Goal: Information Seeking & Learning: Learn about a topic

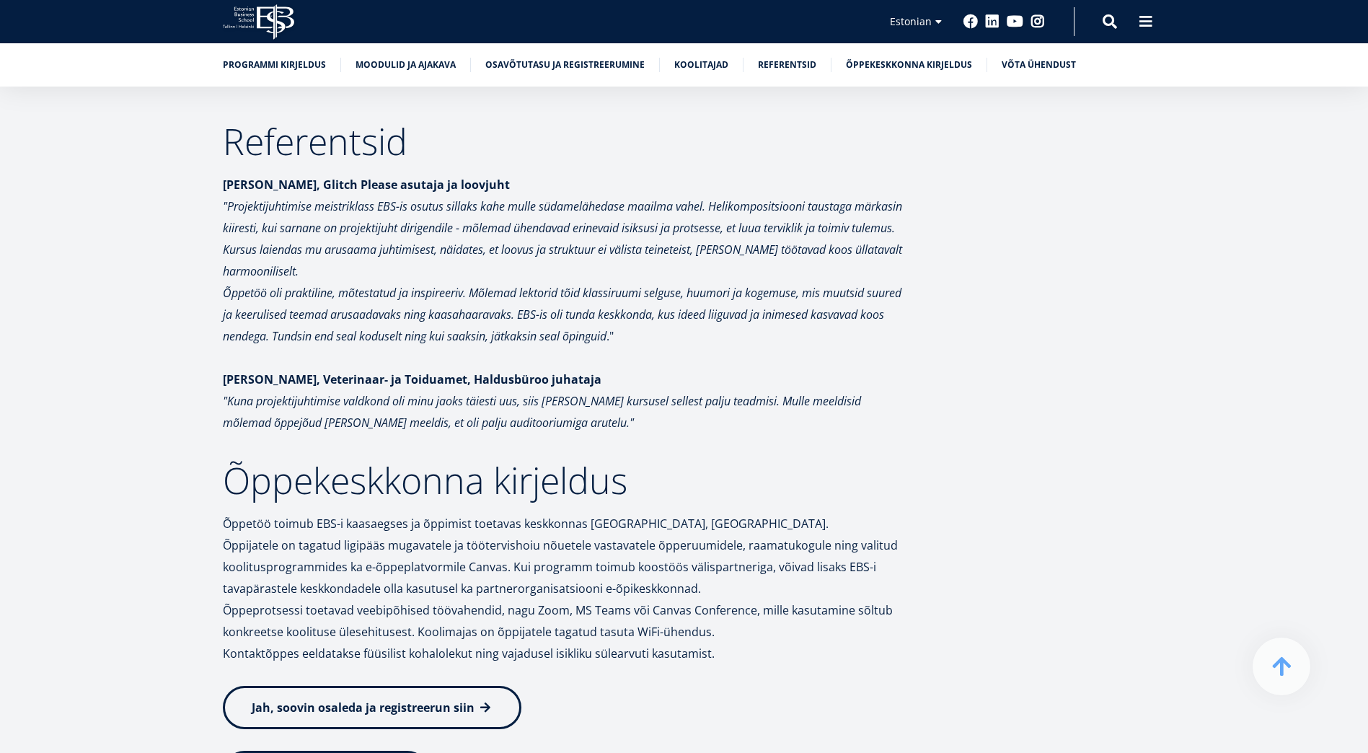
scroll to position [6018, 0]
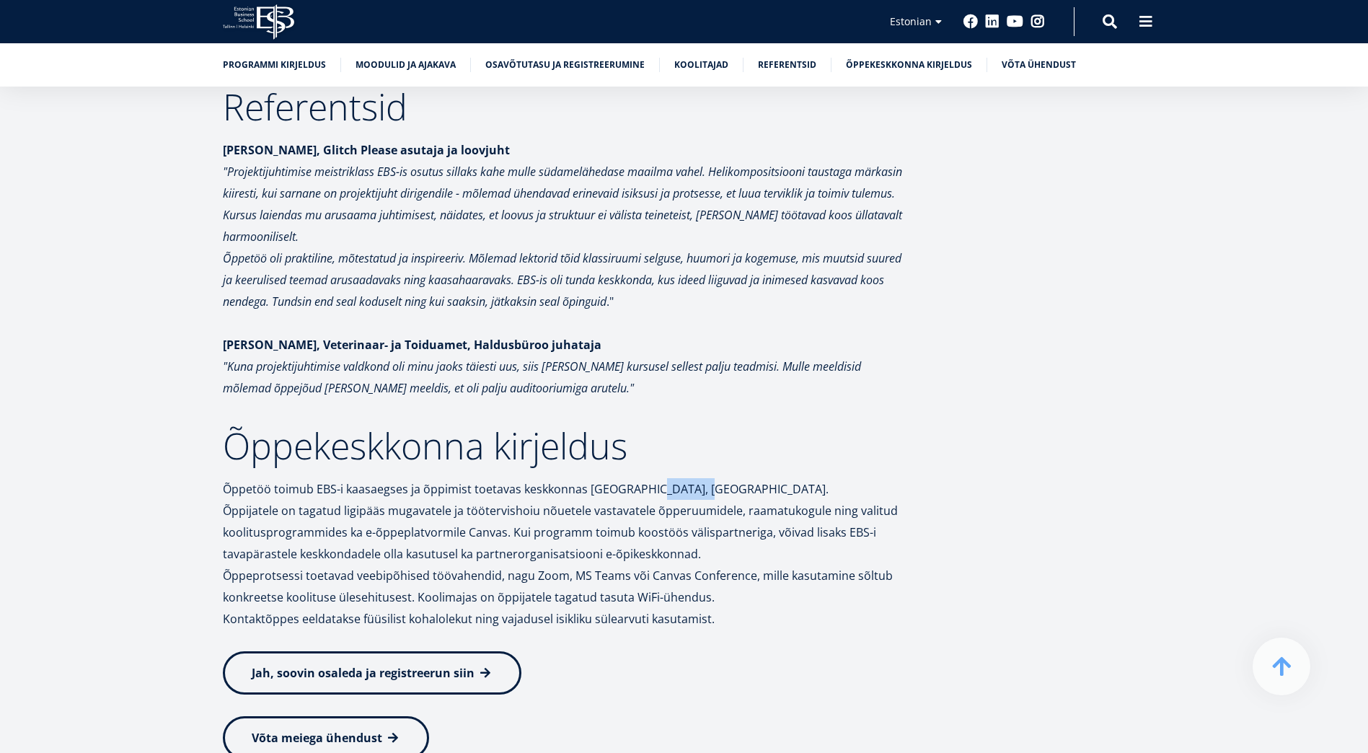
drag, startPoint x: 639, startPoint y: 283, endPoint x: 685, endPoint y: 281, distance: 46.2
click at [685, 478] on p "Õppetöö toimub EBS-i kaasaegses ja õppimist toetavas keskkonnas [GEOGRAPHIC_DAT…" at bounding box center [565, 553] width 685 height 151
copy p "Lauteri 3"
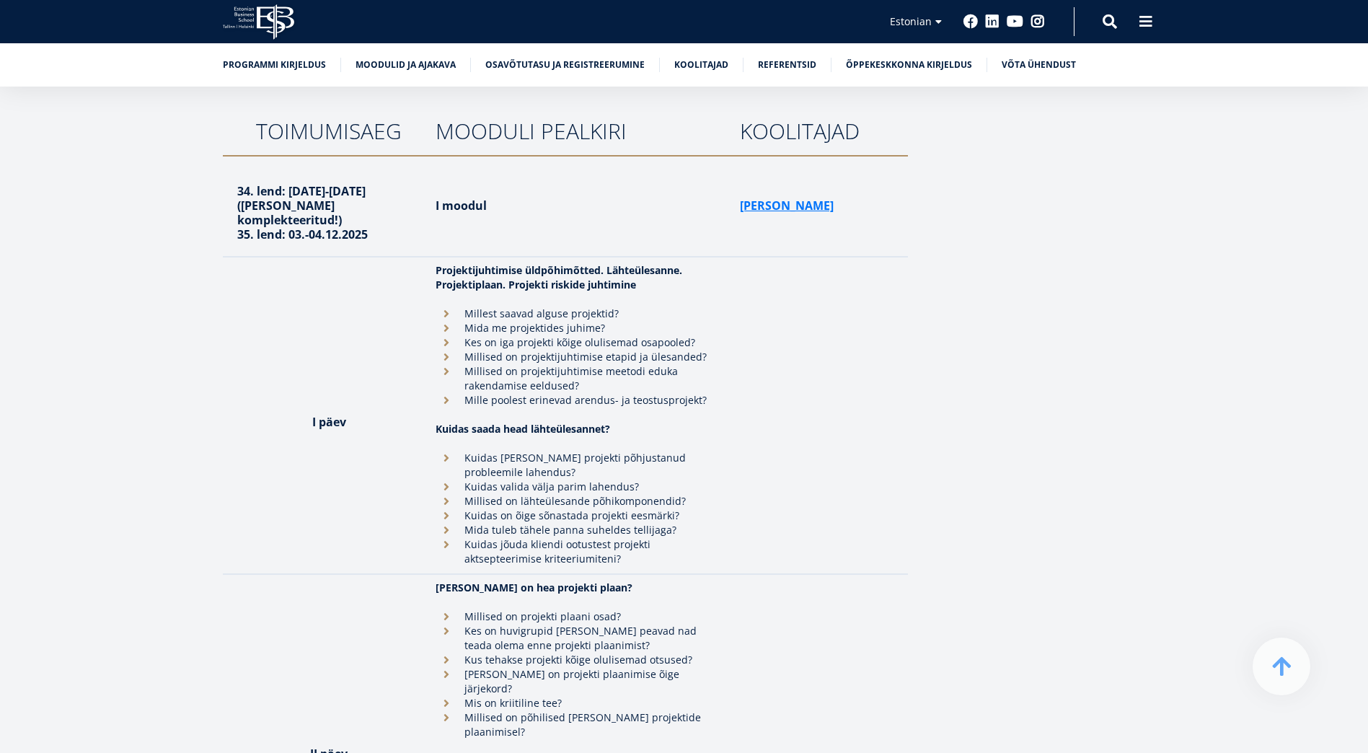
scroll to position [2772, 0]
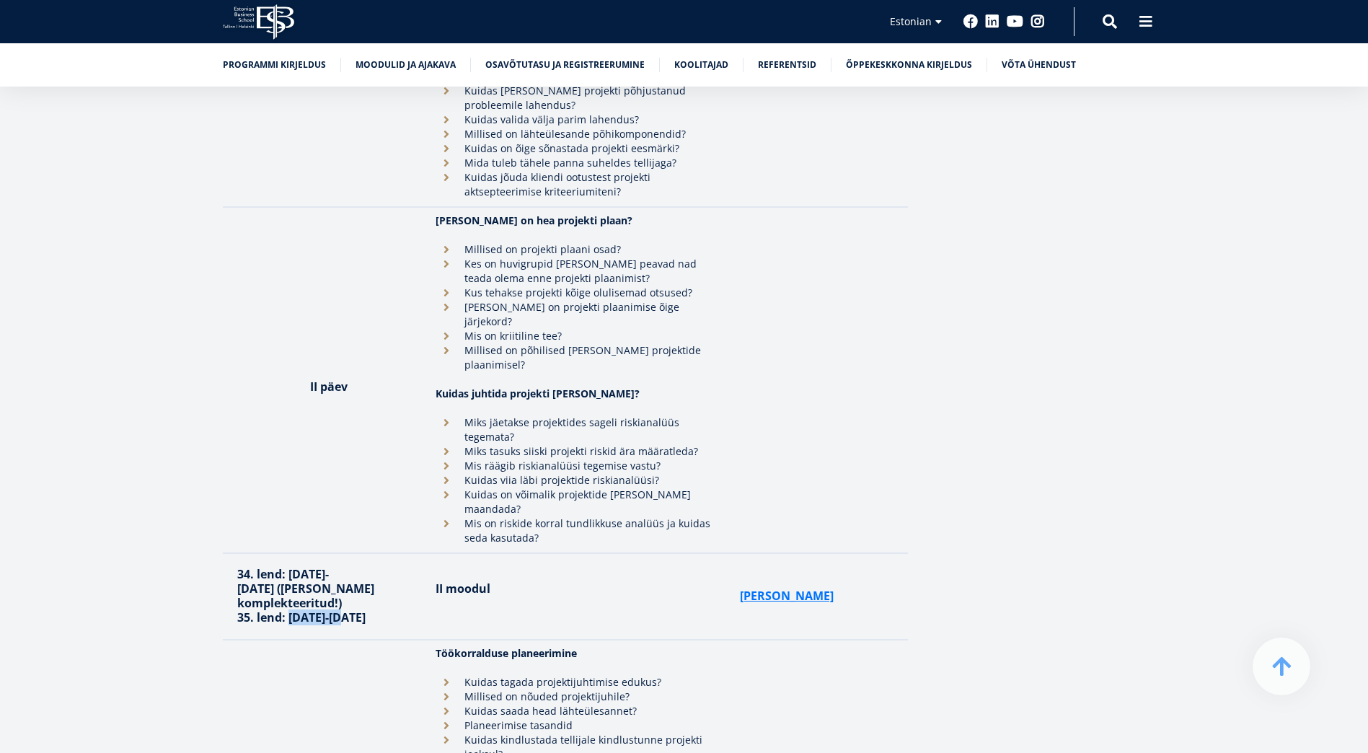
drag, startPoint x: 290, startPoint y: 468, endPoint x: 333, endPoint y: 467, distance: 42.6
click at [333, 610] on strong "35. lend: [DATE]-[DATE]" at bounding box center [301, 618] width 128 height 16
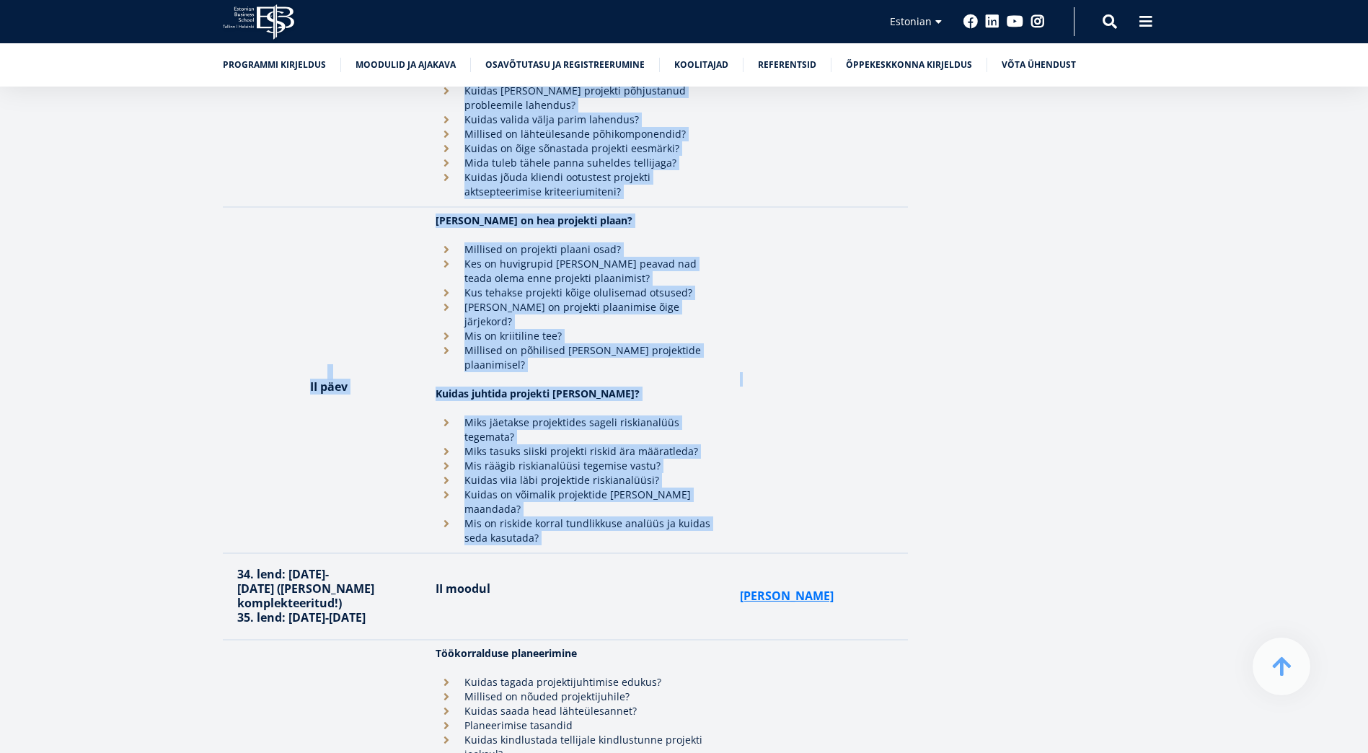
drag, startPoint x: 238, startPoint y: 244, endPoint x: 742, endPoint y: 389, distance: 524.7
copy tbody "66. lore: 61.-56. ipsumdol 4717 (Sitam consecteturadip!) 95. elit: 94.-95.28.30…"
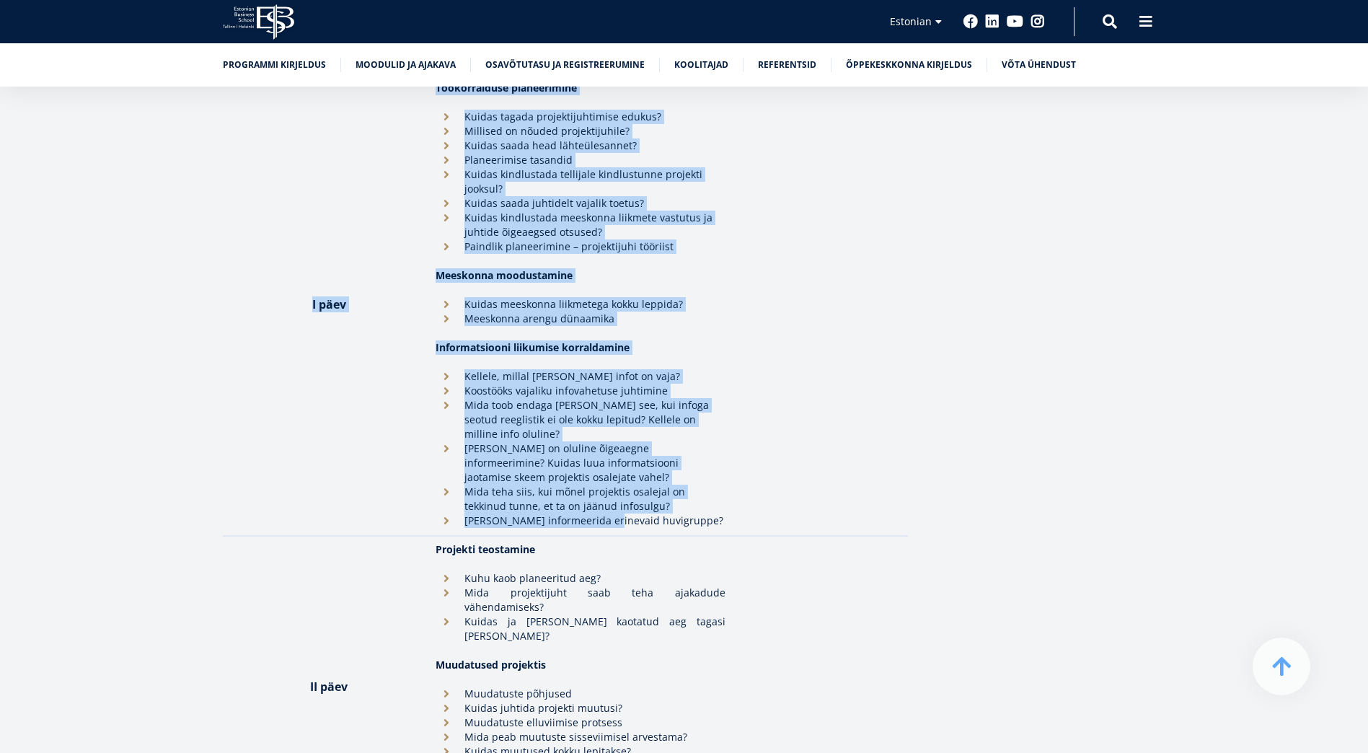
scroll to position [3373, 0]
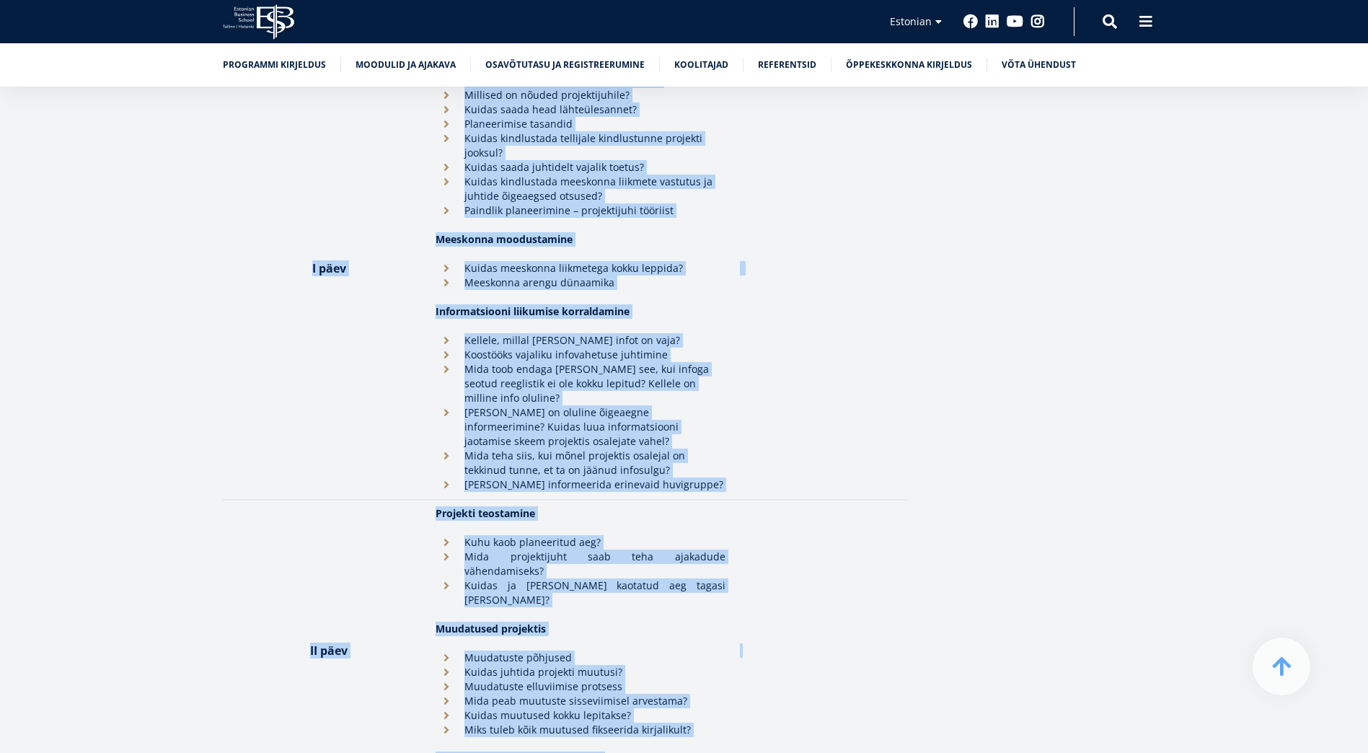
drag, startPoint x: 238, startPoint y: 197, endPoint x: 789, endPoint y: 504, distance: 631.0
click at [789, 504] on tbody "34. lend: [DATE]-[DATE] ([PERSON_NAME] komplekteeritud!) 35. lend: 03.-04.12.20…" at bounding box center [565, 341] width 685 height 2308
copy tbody "05. lore: 86.-19. ipsumdol 6995 (Sitam consecteturadip!) 64. elit: 56.-49. sedd…"
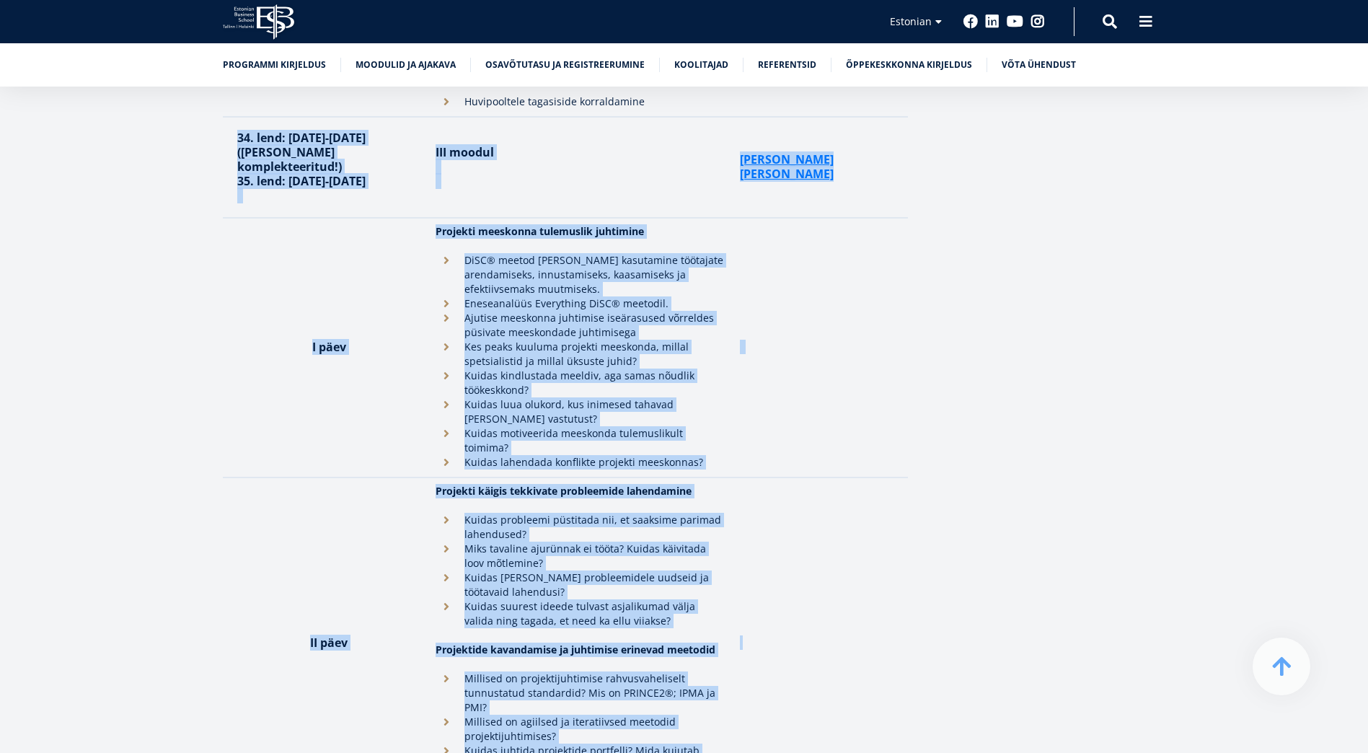
scroll to position [4095, 0]
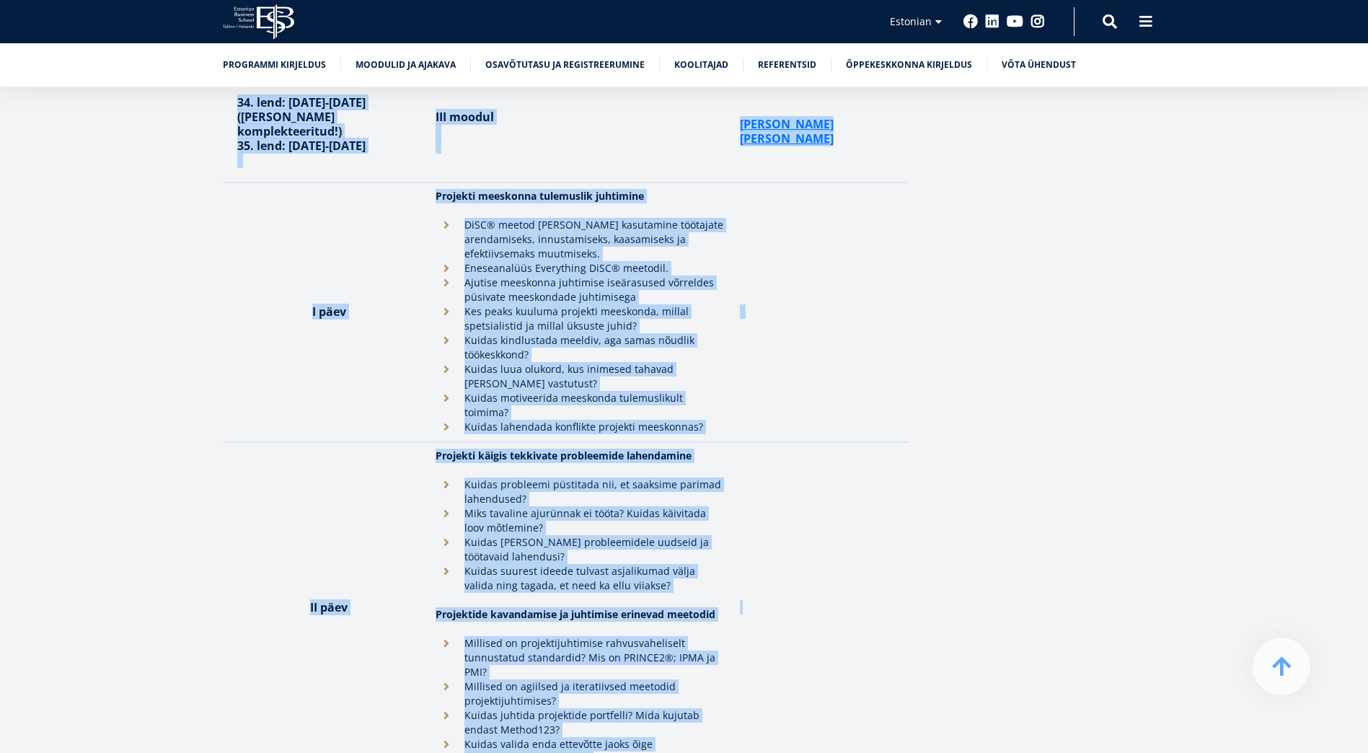
drag, startPoint x: 233, startPoint y: 284, endPoint x: 769, endPoint y: 452, distance: 561.7
copy tbody "90. lore: 59.-36. ipsumdolo 6675 (Sitam consecteturadip!) 41. elit: 12.-41. sed…"
